Goal: Check status: Check status

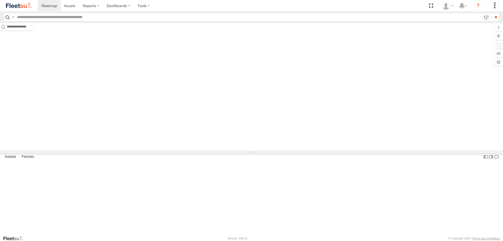
click at [34, 15] on input "text" at bounding box center [248, 17] width 466 height 8
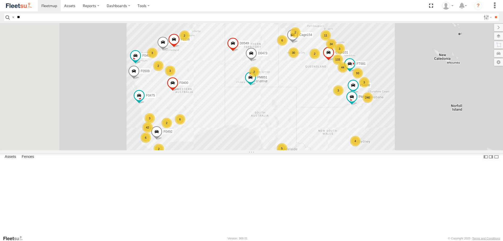
type input "*"
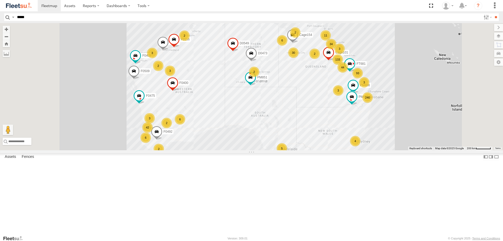
type input "*****"
click at [493, 13] on input "**" at bounding box center [496, 17] width 6 height 8
